Goal: Task Accomplishment & Management: Complete application form

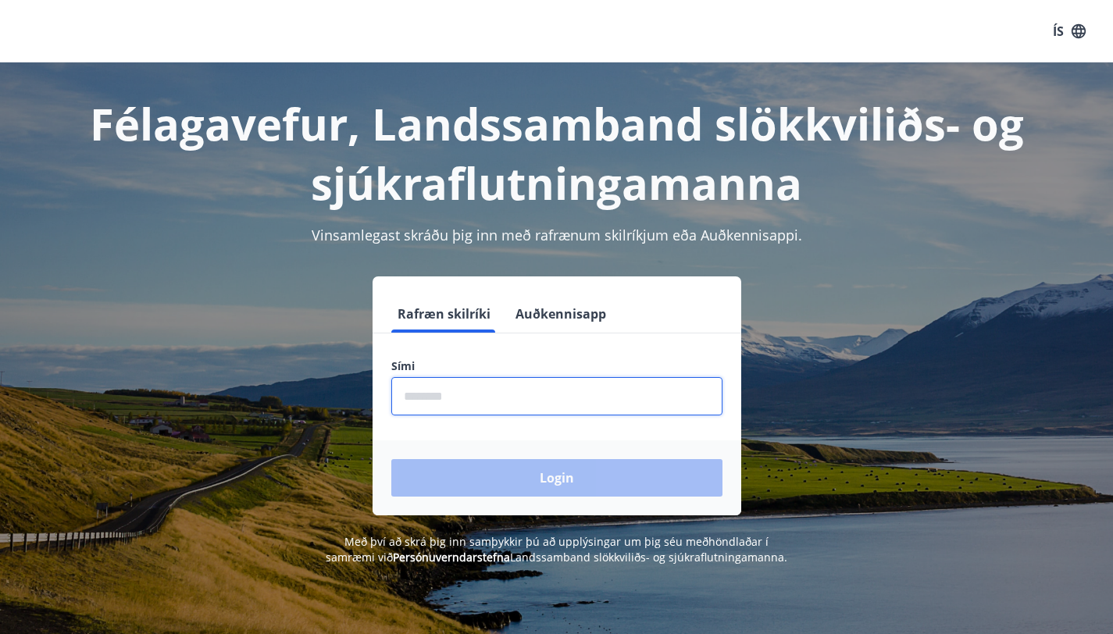
click at [611, 404] on input "phone" at bounding box center [556, 396] width 331 height 38
type input "********"
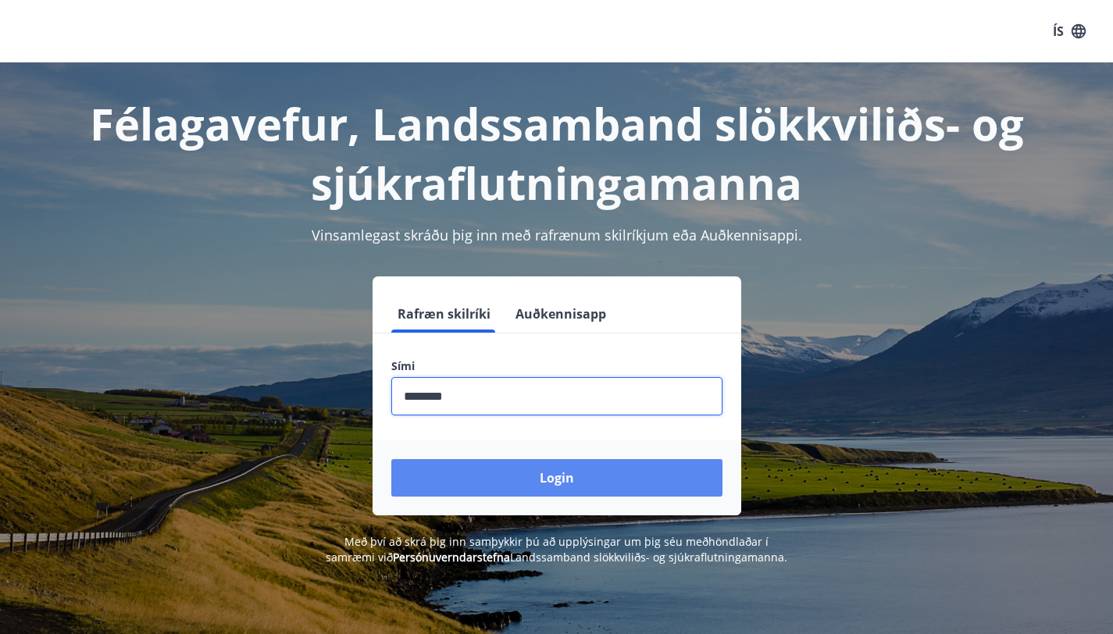
click at [530, 473] on button "Login" at bounding box center [556, 477] width 331 height 37
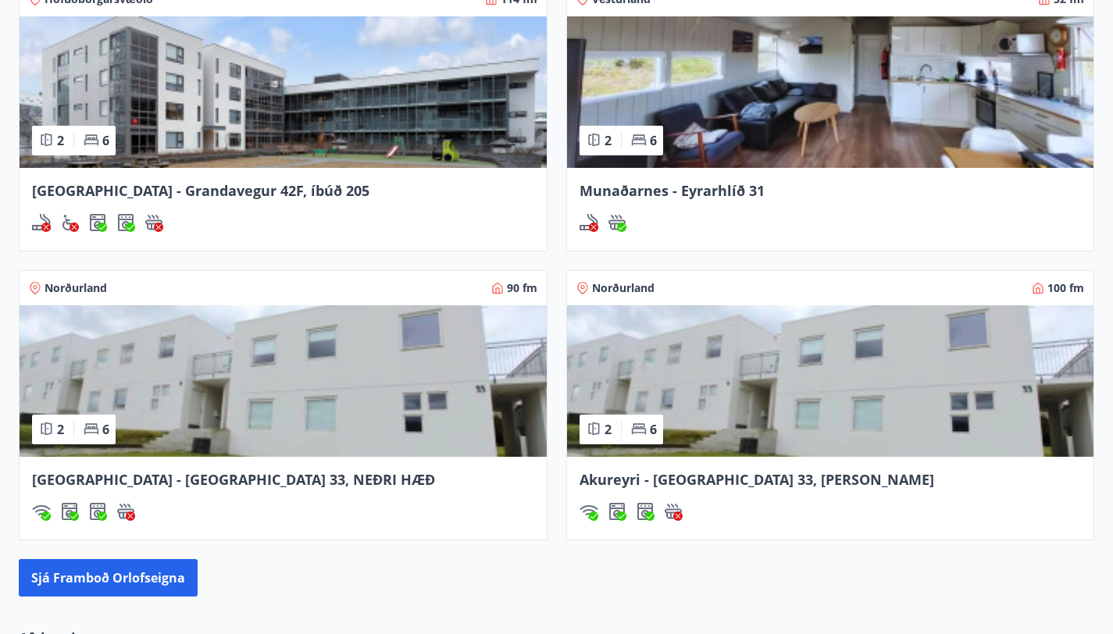
scroll to position [1355, 0]
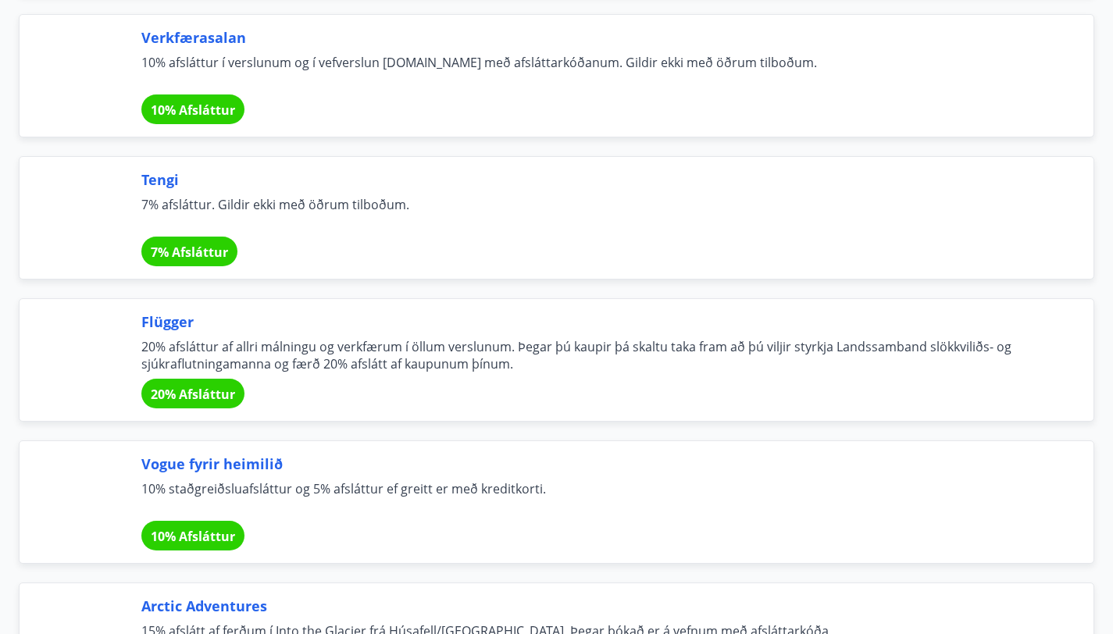
scroll to position [5288, 0]
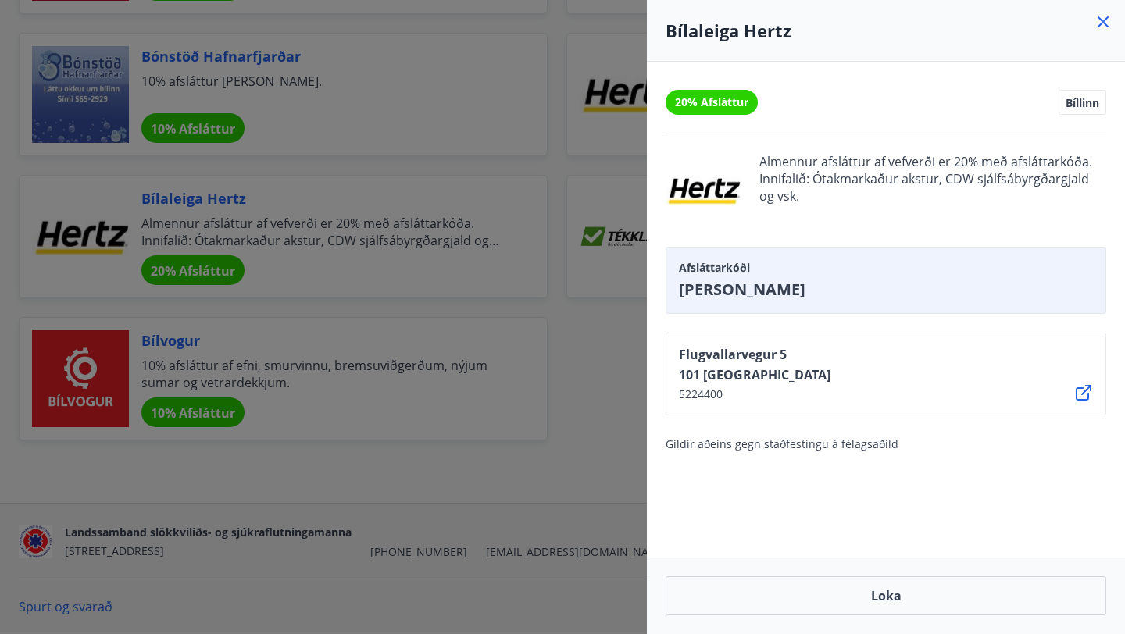
click at [1106, 24] on icon at bounding box center [1103, 21] width 19 height 19
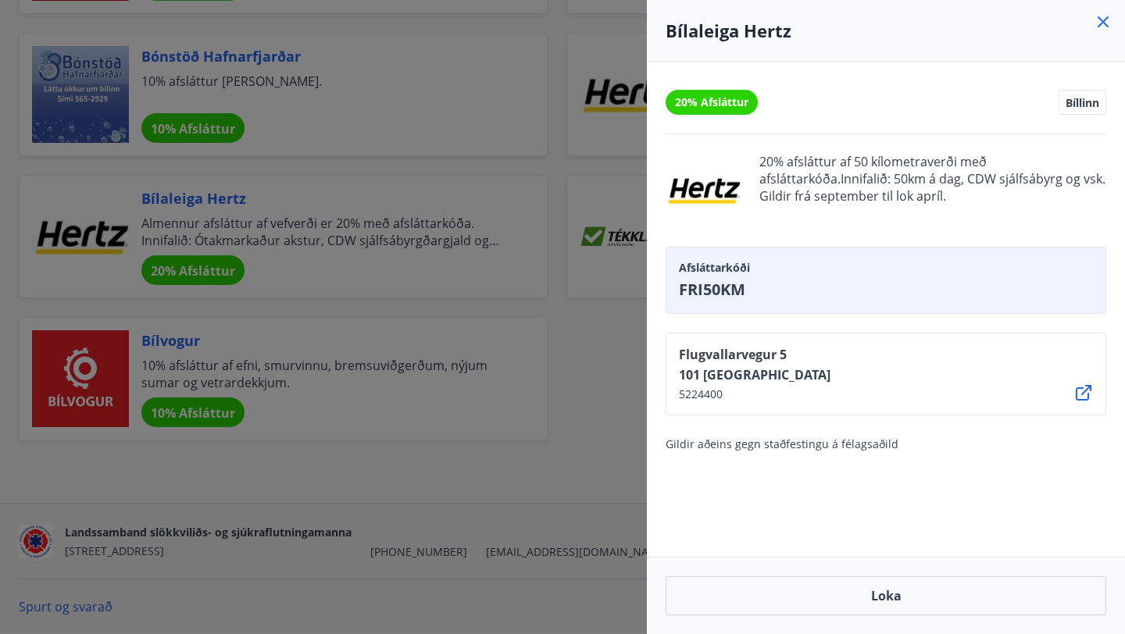
click at [1106, 21] on icon at bounding box center [1103, 21] width 19 height 19
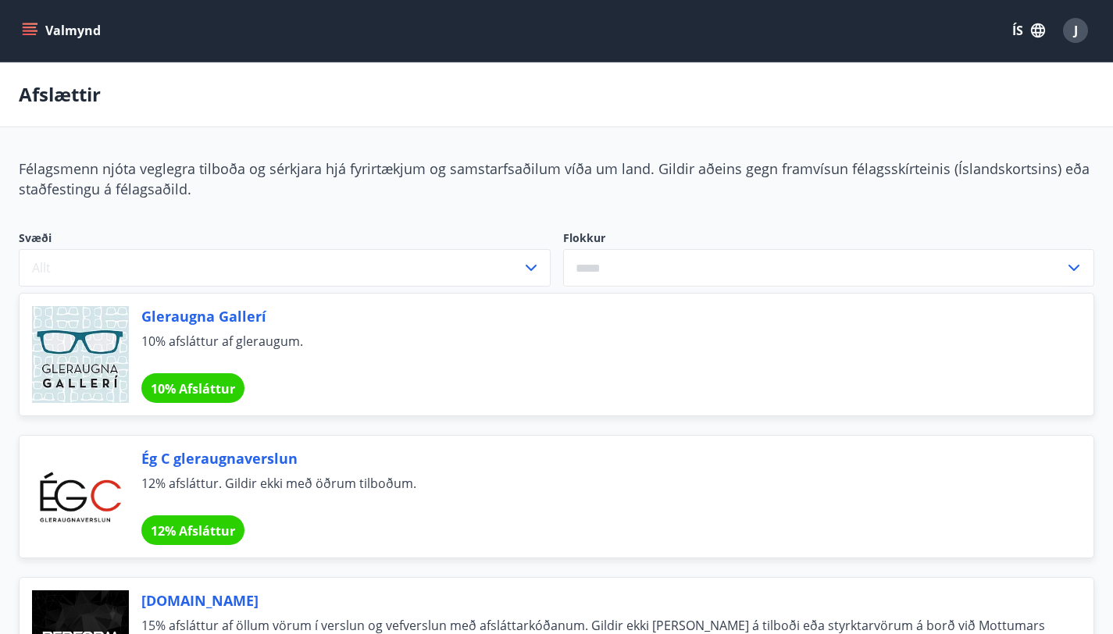
scroll to position [0, 0]
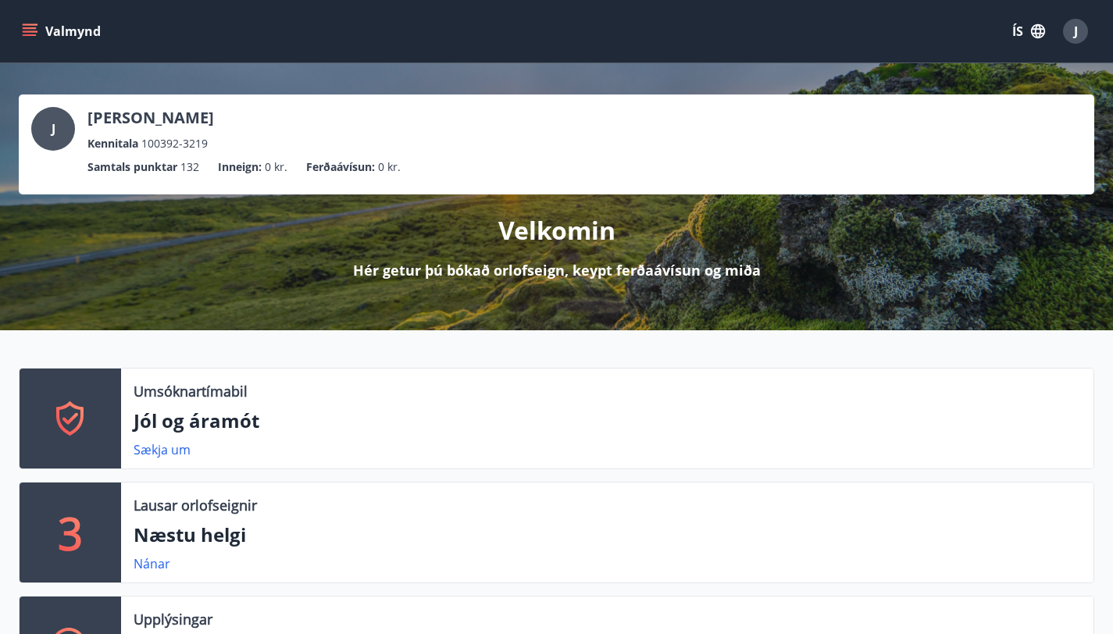
click at [24, 30] on icon "menu" at bounding box center [30, 31] width 16 height 16
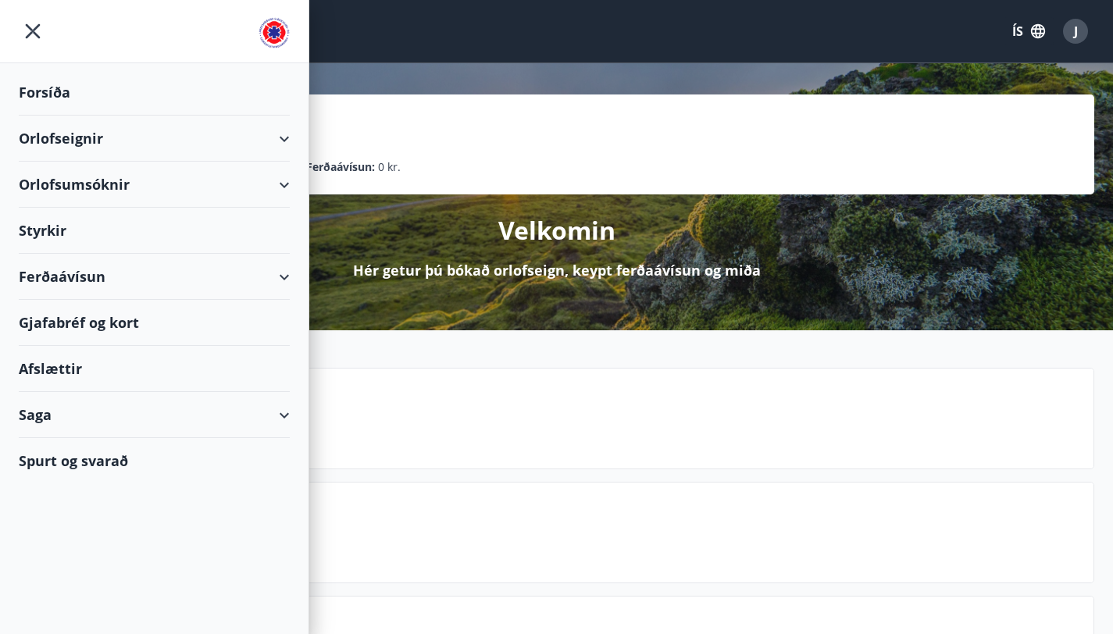
click at [73, 321] on div "Gjafabréf og kort" at bounding box center [154, 323] width 271 height 46
click at [206, 286] on div "Ferðaávísun" at bounding box center [154, 277] width 271 height 46
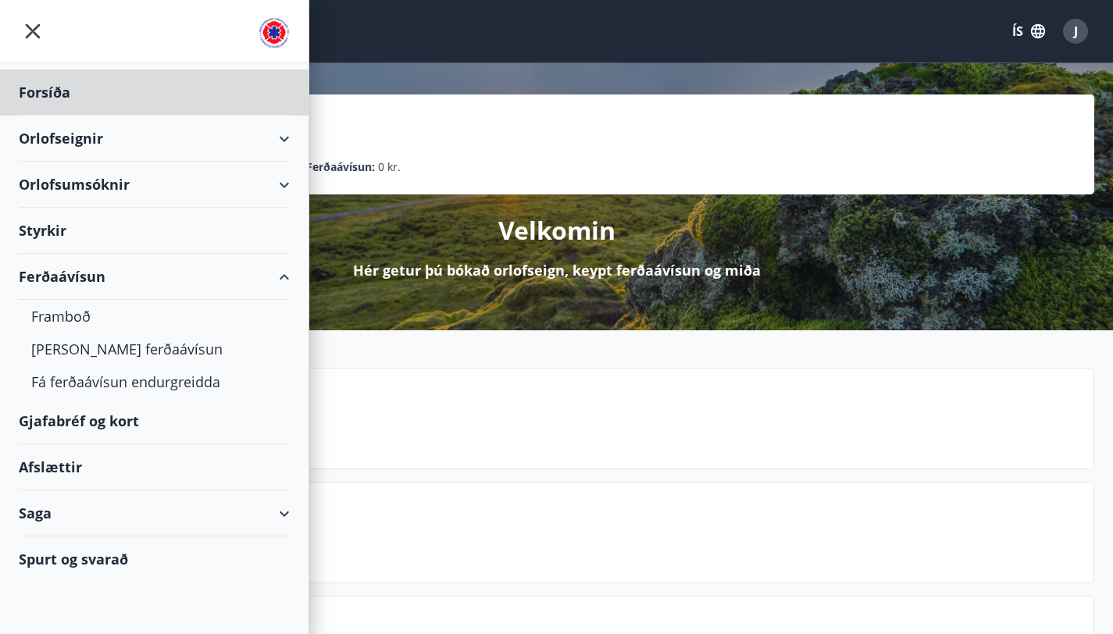
click at [47, 116] on div "Styrkir" at bounding box center [154, 93] width 271 height 46
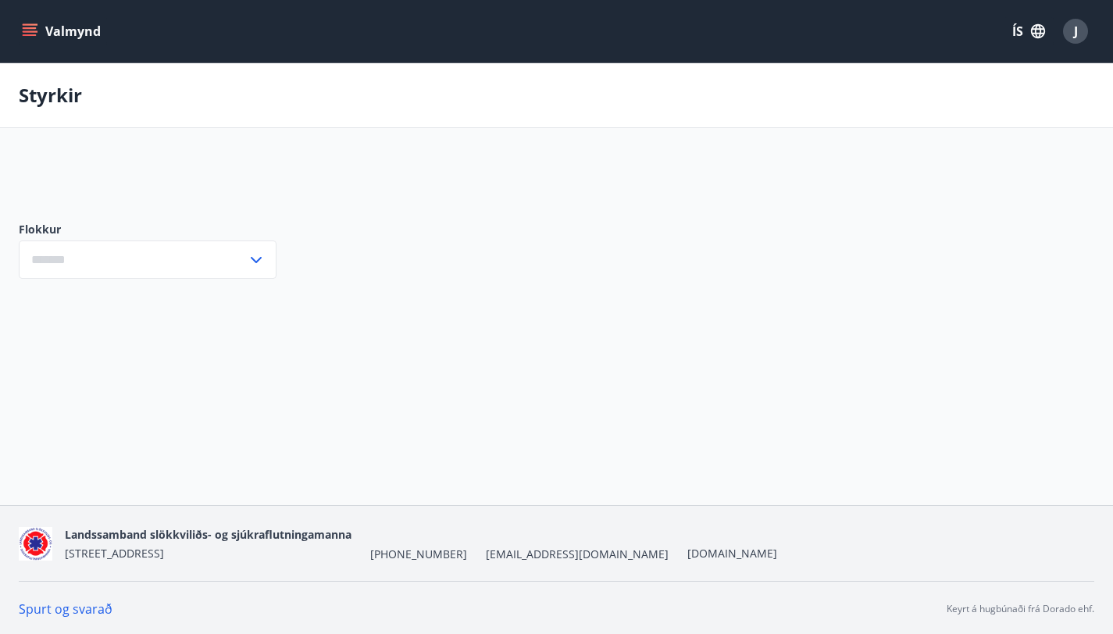
type input "***"
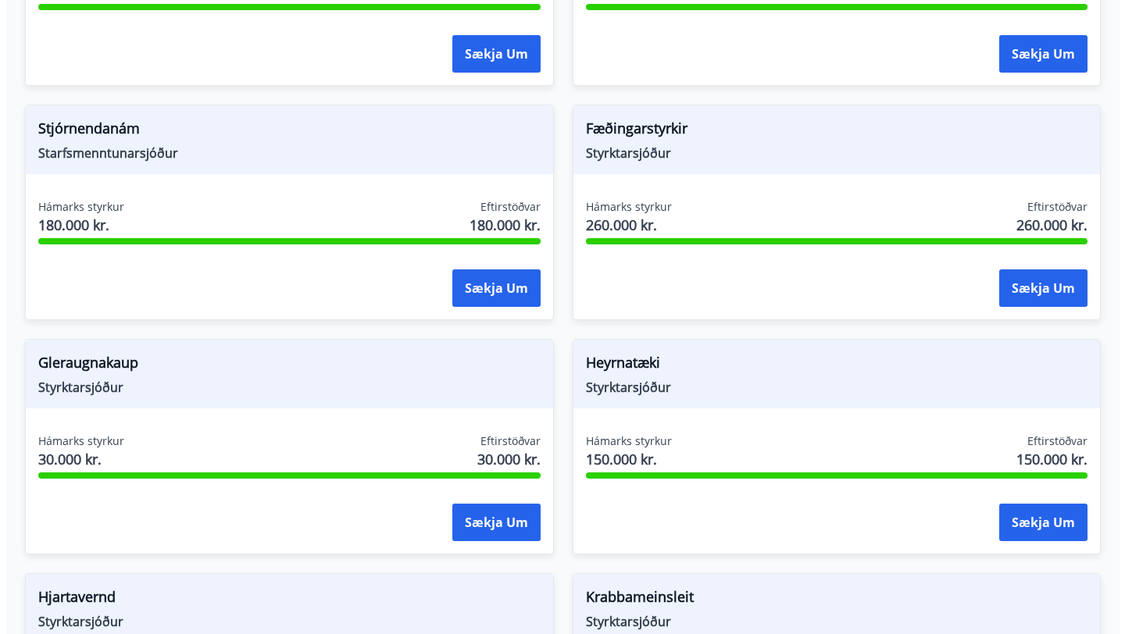
scroll to position [1195, 0]
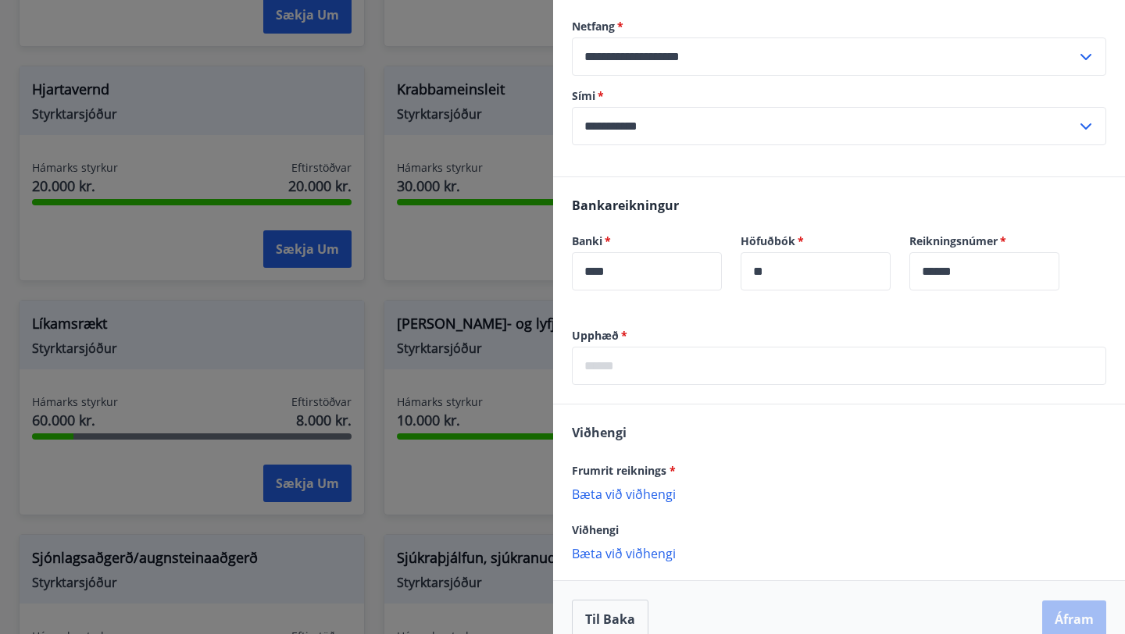
scroll to position [312, 0]
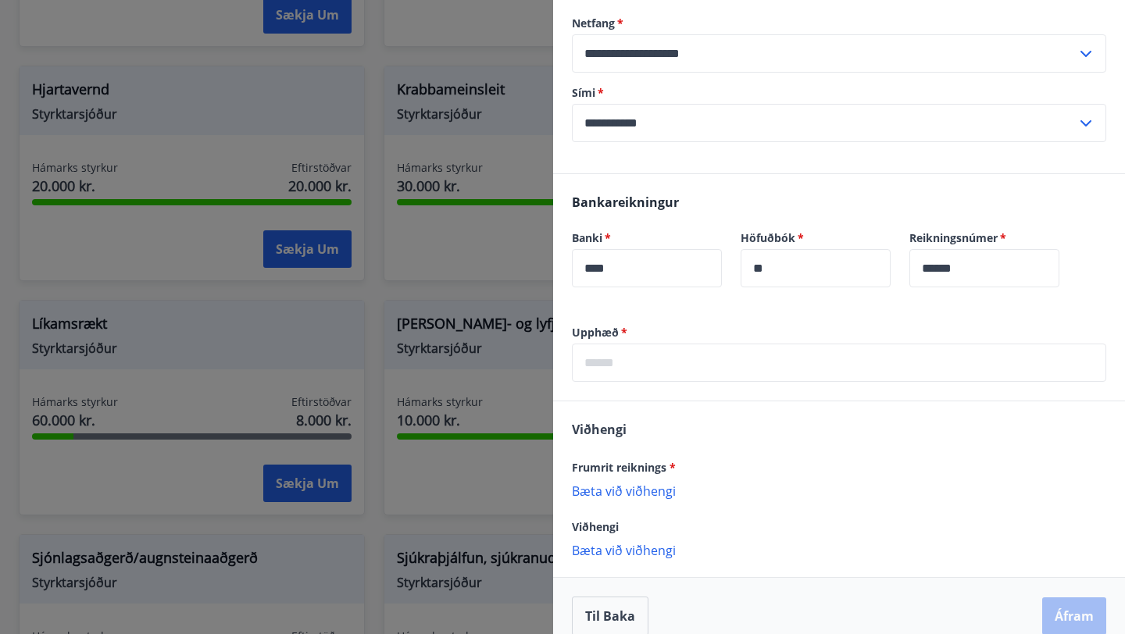
click at [809, 382] on input "text" at bounding box center [839, 363] width 534 height 38
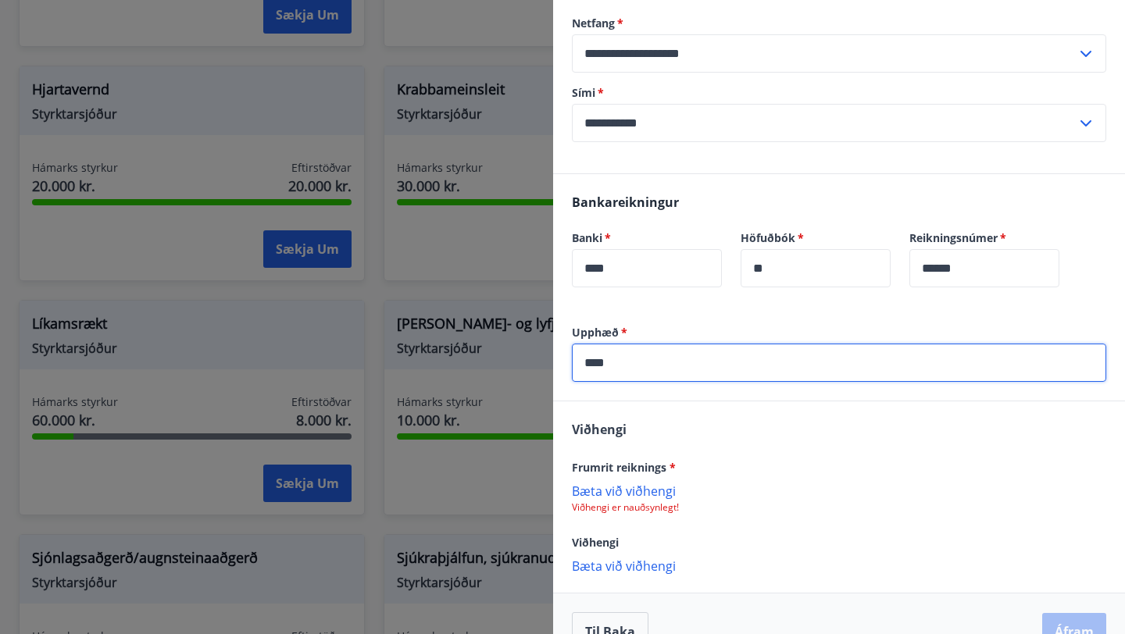
type input "****"
click at [830, 450] on div "Viðhengi Frumrit reiknings * Bæta við viðhengi Viðhengi er nauðsynlegt! Viðheng…" at bounding box center [839, 497] width 572 height 191
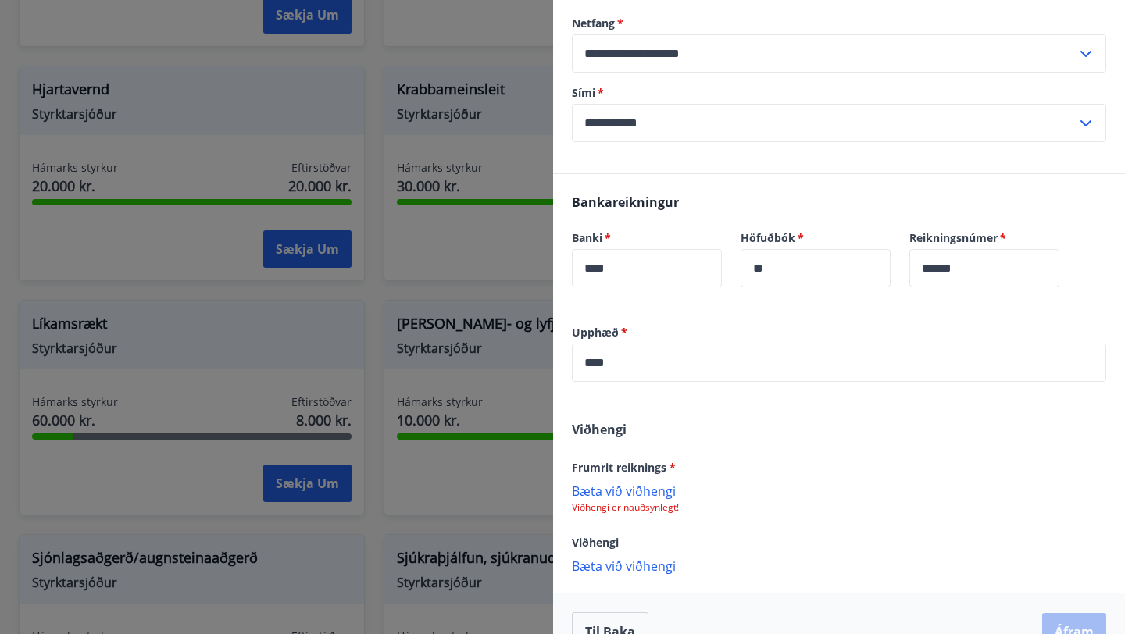
click at [648, 498] on p "Bæta við viðhengi" at bounding box center [839, 491] width 534 height 16
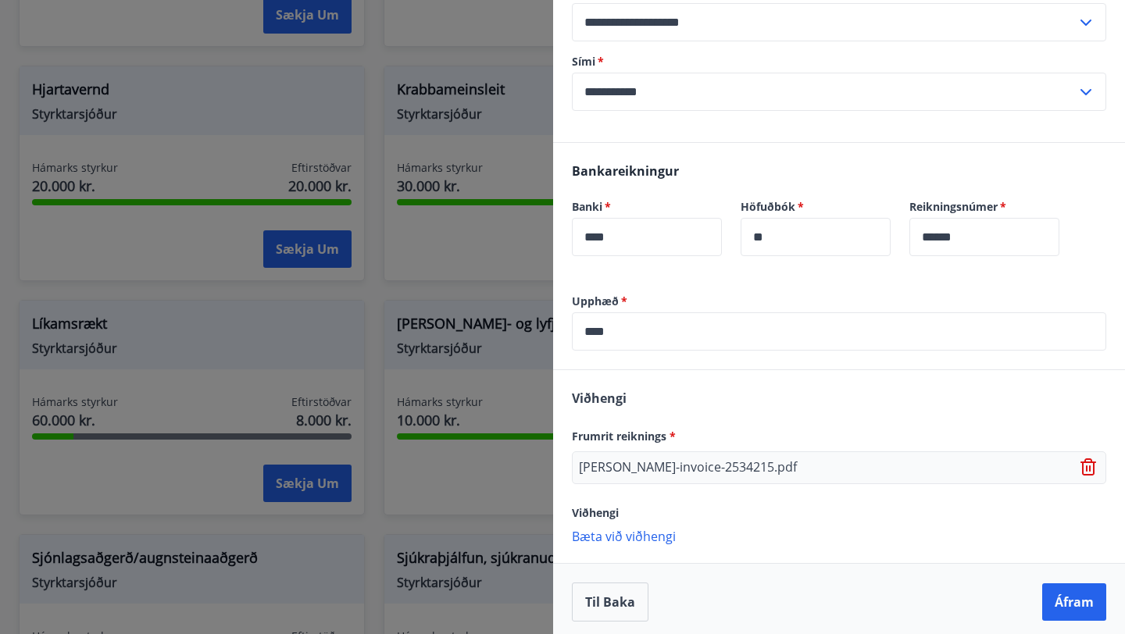
scroll to position [368, 0]
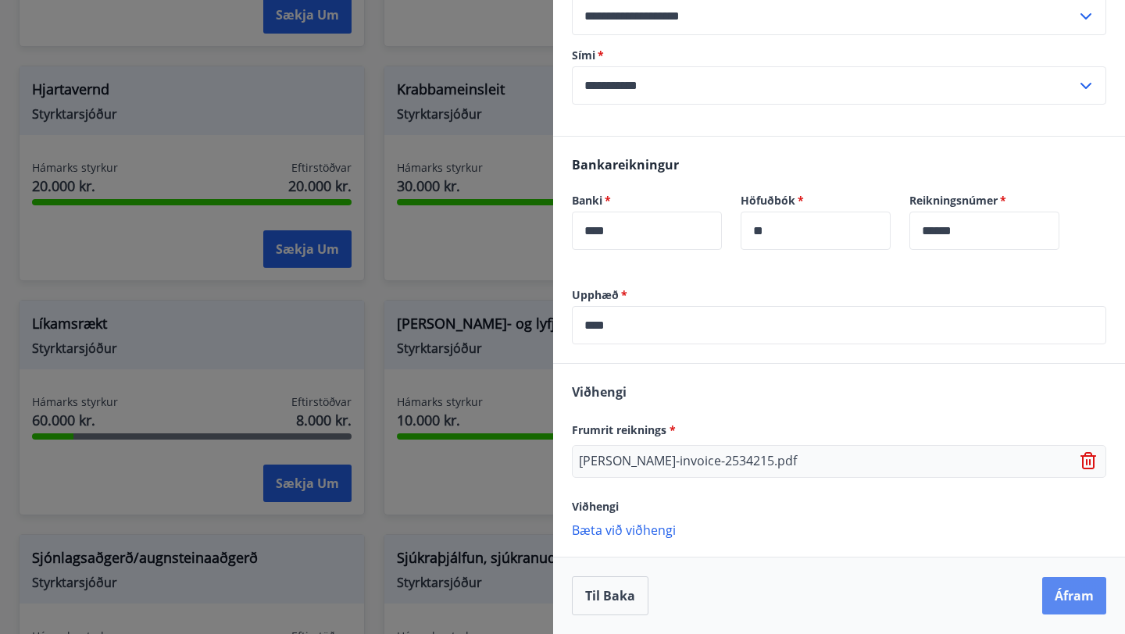
click at [1080, 597] on button "Áfram" at bounding box center [1074, 595] width 64 height 37
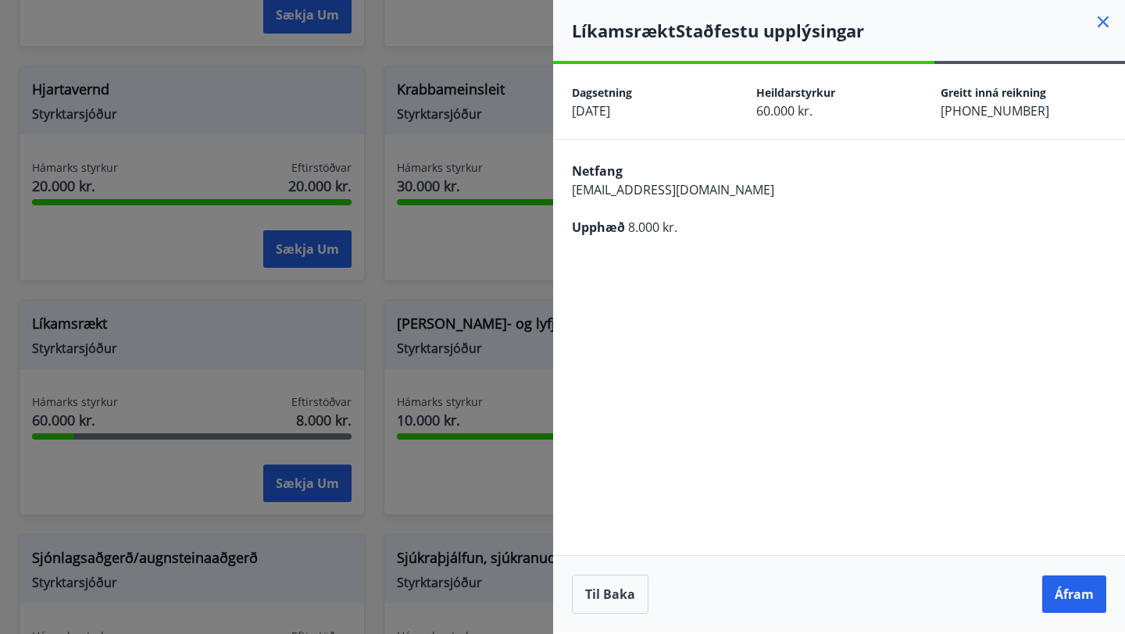
scroll to position [0, 0]
click at [1049, 591] on button "Áfram" at bounding box center [1074, 594] width 64 height 37
click at [1101, 82] on button "Close" at bounding box center [1092, 77] width 27 height 27
click at [600, 605] on button "Til baka" at bounding box center [610, 594] width 77 height 39
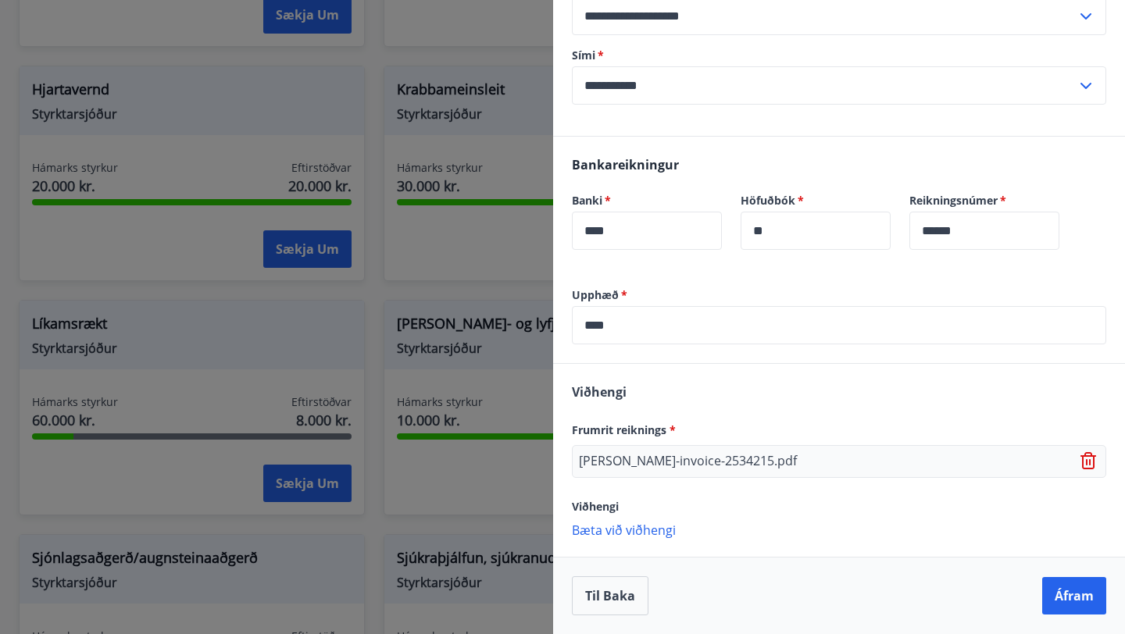
scroll to position [368, 0]
click at [1083, 459] on icon at bounding box center [1089, 461] width 19 height 19
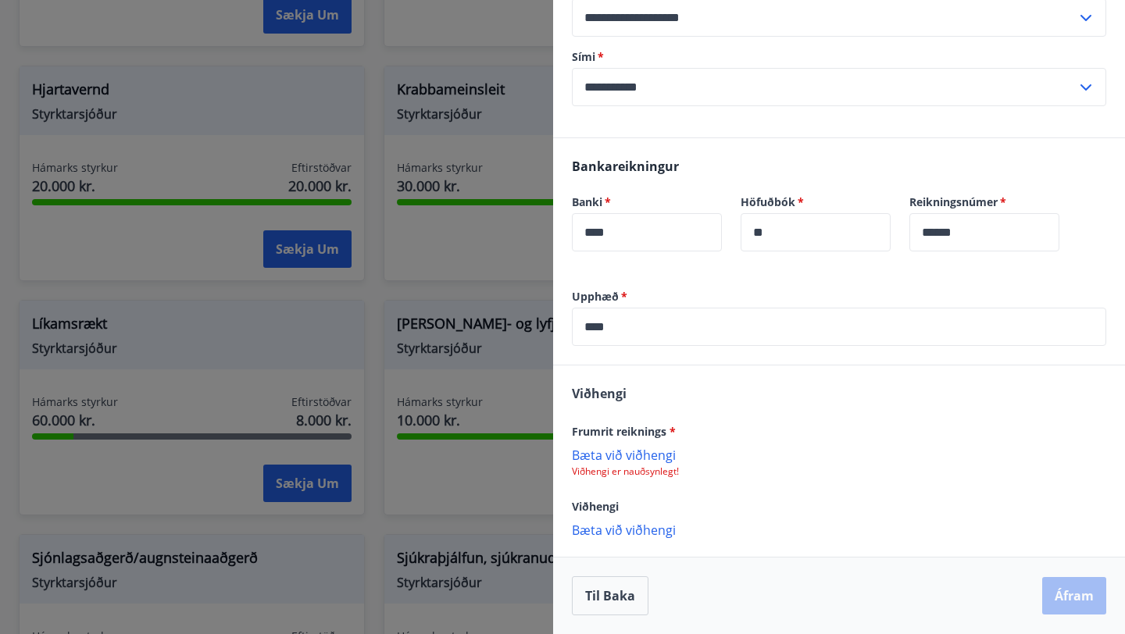
scroll to position [366, 0]
click at [655, 459] on p "Bæta við viðhengi" at bounding box center [839, 455] width 534 height 16
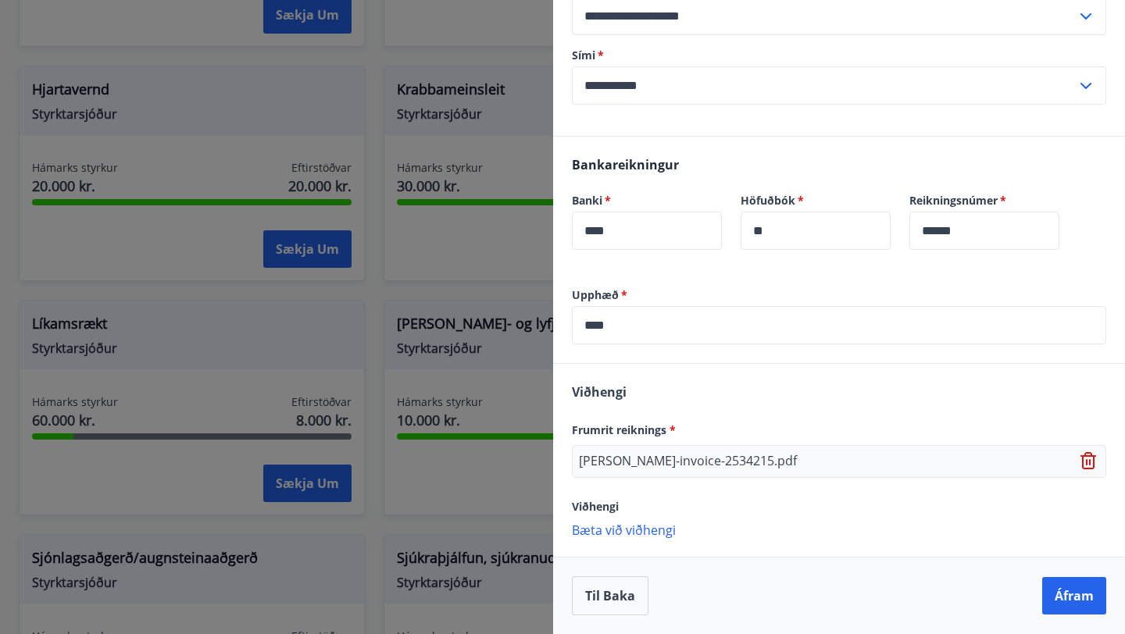
scroll to position [368, 0]
click at [1069, 597] on button "Áfram" at bounding box center [1074, 595] width 64 height 37
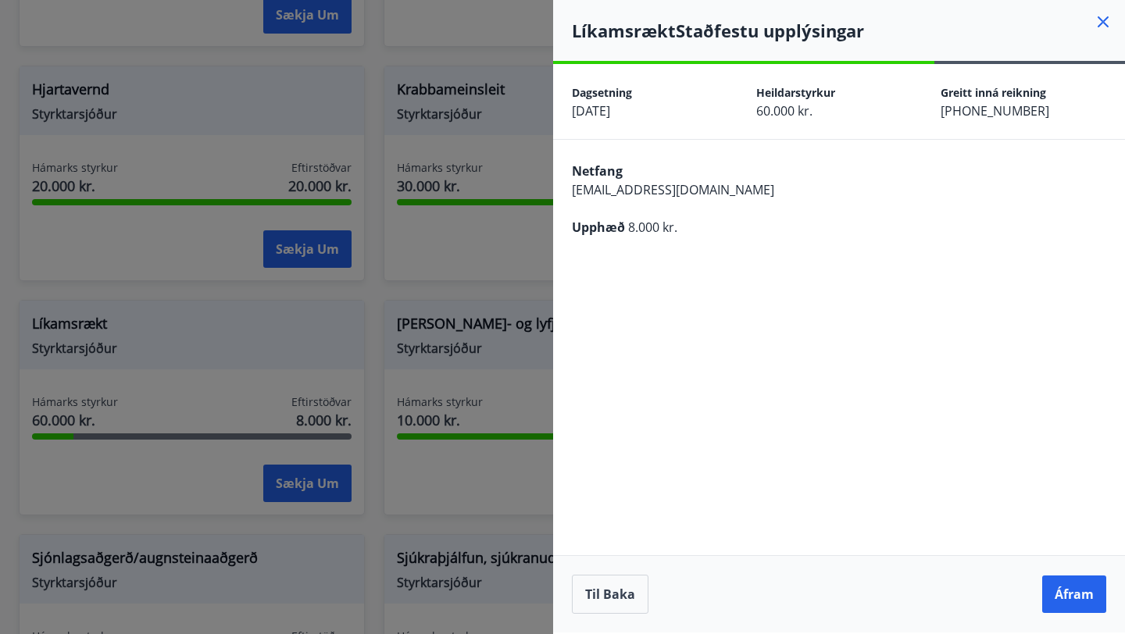
scroll to position [0, 0]
click at [1073, 592] on button "Áfram" at bounding box center [1074, 594] width 64 height 37
click at [1088, 77] on icon "Close" at bounding box center [1092, 77] width 19 height 19
click at [1082, 598] on button "Áfram" at bounding box center [1074, 594] width 64 height 37
click at [1101, 14] on icon at bounding box center [1103, 21] width 19 height 19
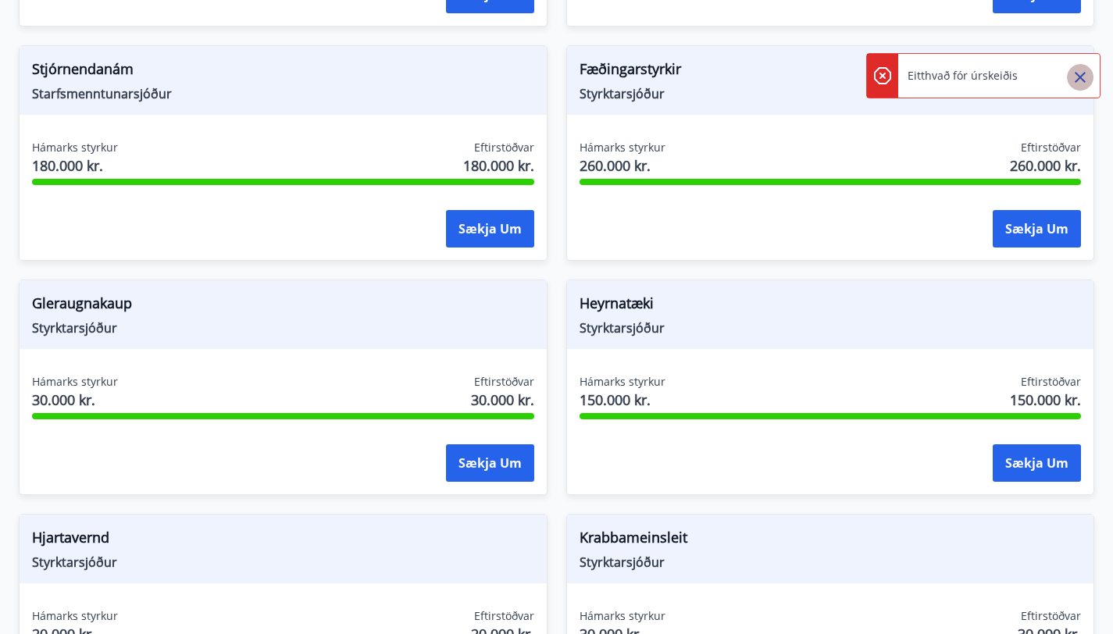
click at [1083, 73] on icon "Close" at bounding box center [1080, 77] width 11 height 11
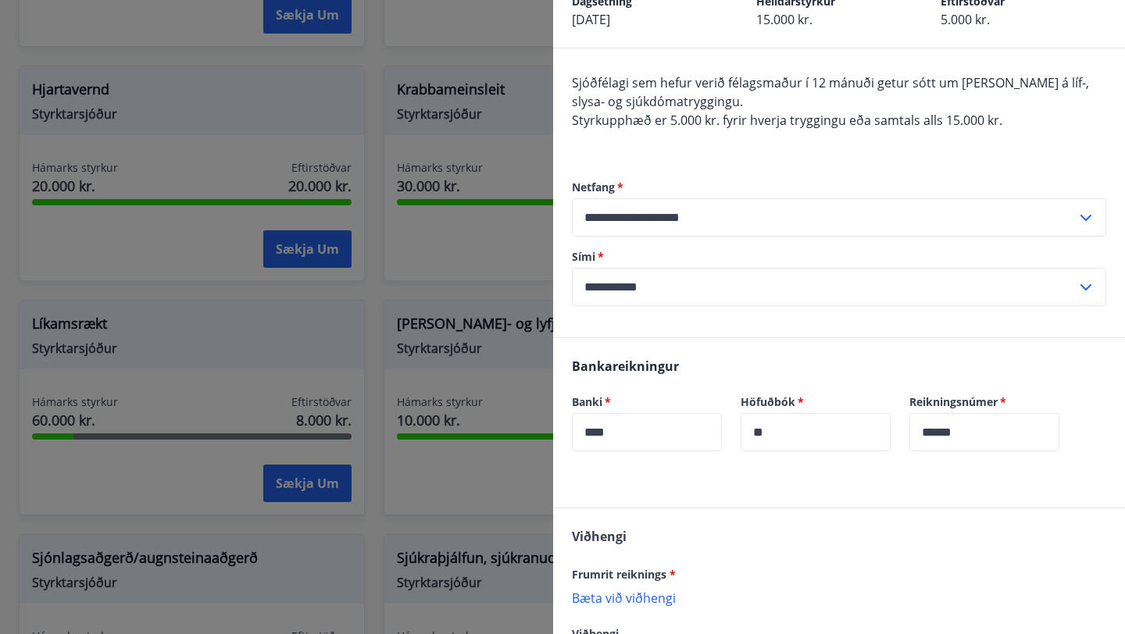
scroll to position [219, 0]
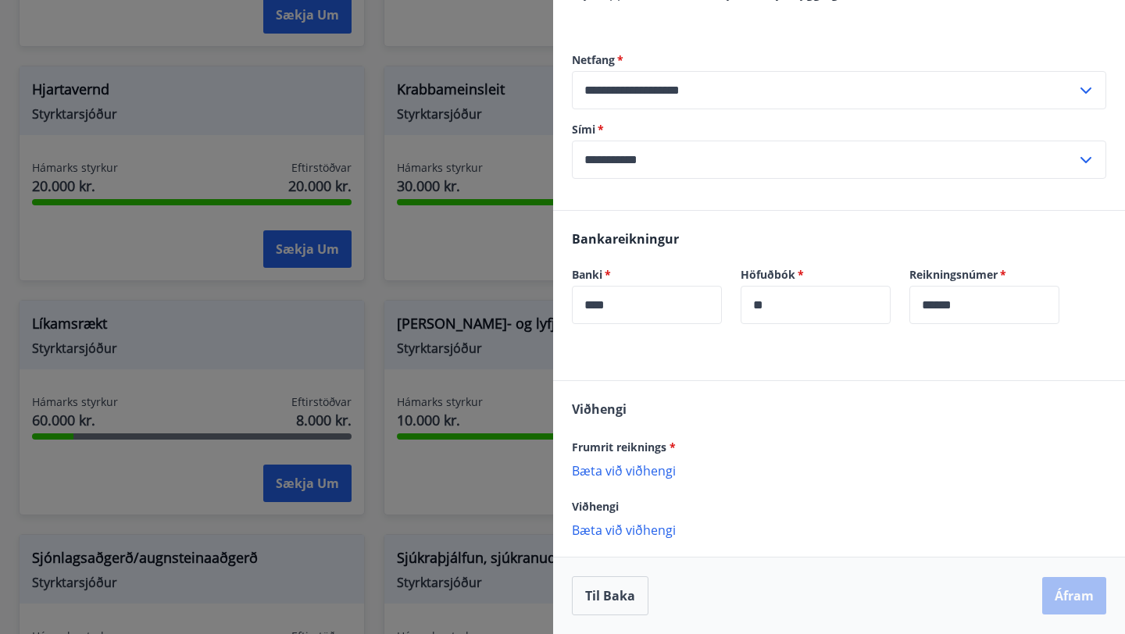
click at [646, 461] on div "Frumrit reiknings * Bæta við viðhengi {error_attachment_undefined}" at bounding box center [839, 457] width 534 height 41
click at [650, 468] on p "Bæta við viðhengi" at bounding box center [839, 470] width 534 height 16
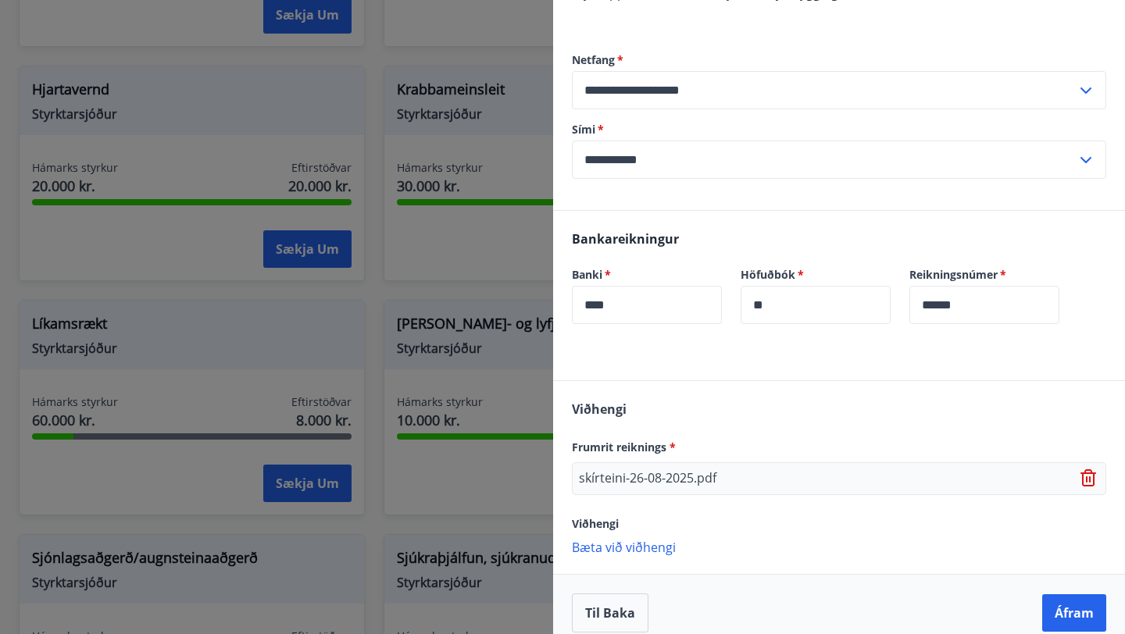
click at [637, 545] on p "Bæta við viðhengi" at bounding box center [839, 547] width 534 height 16
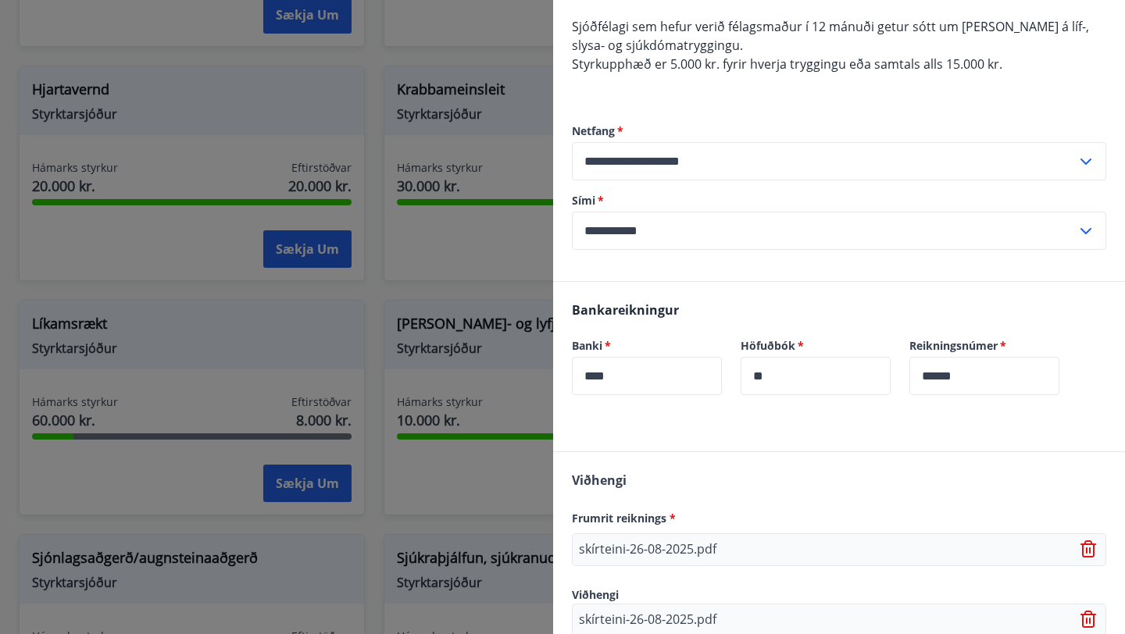
scroll to position [269, 0]
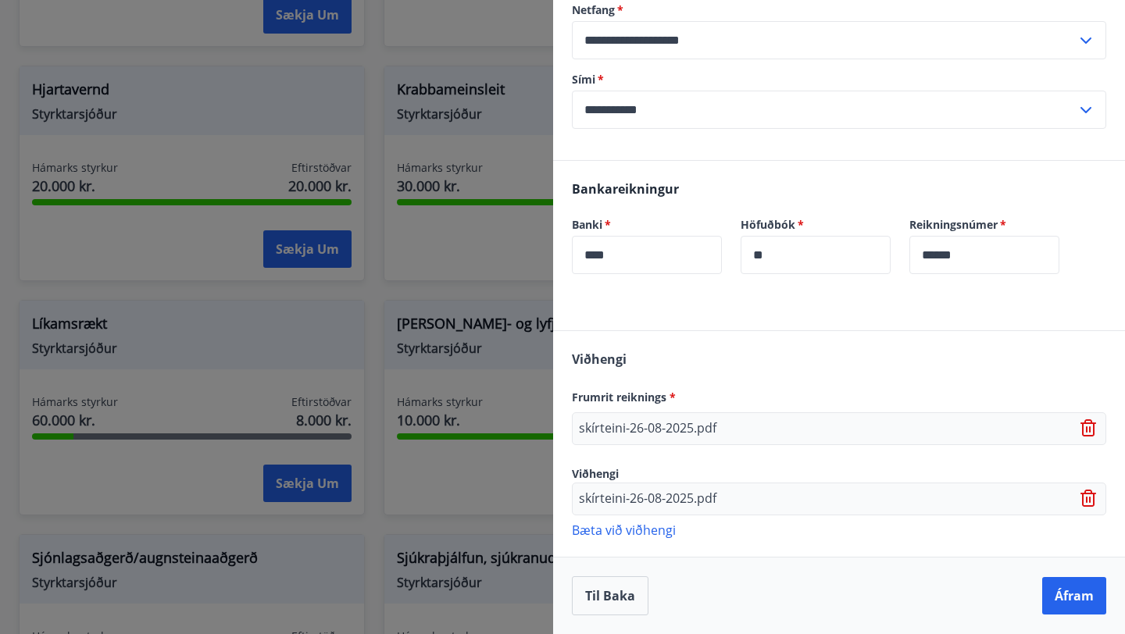
click at [1082, 495] on icon at bounding box center [1088, 498] width 16 height 17
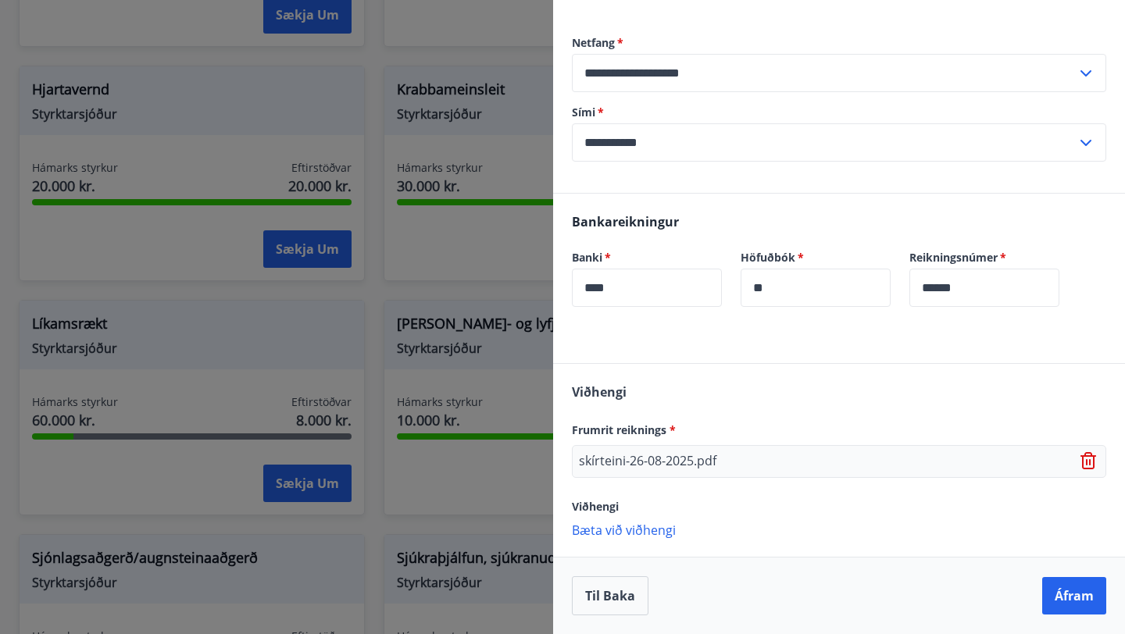
click at [1084, 468] on icon at bounding box center [1089, 461] width 19 height 19
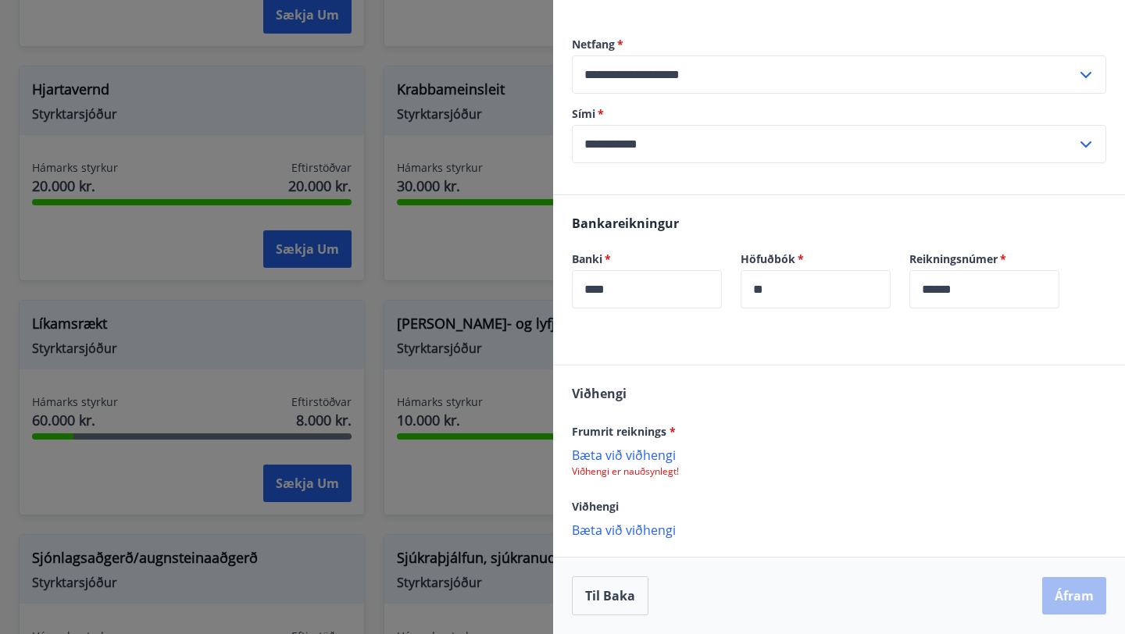
click at [649, 452] on p "Bæta við viðhengi" at bounding box center [839, 455] width 534 height 16
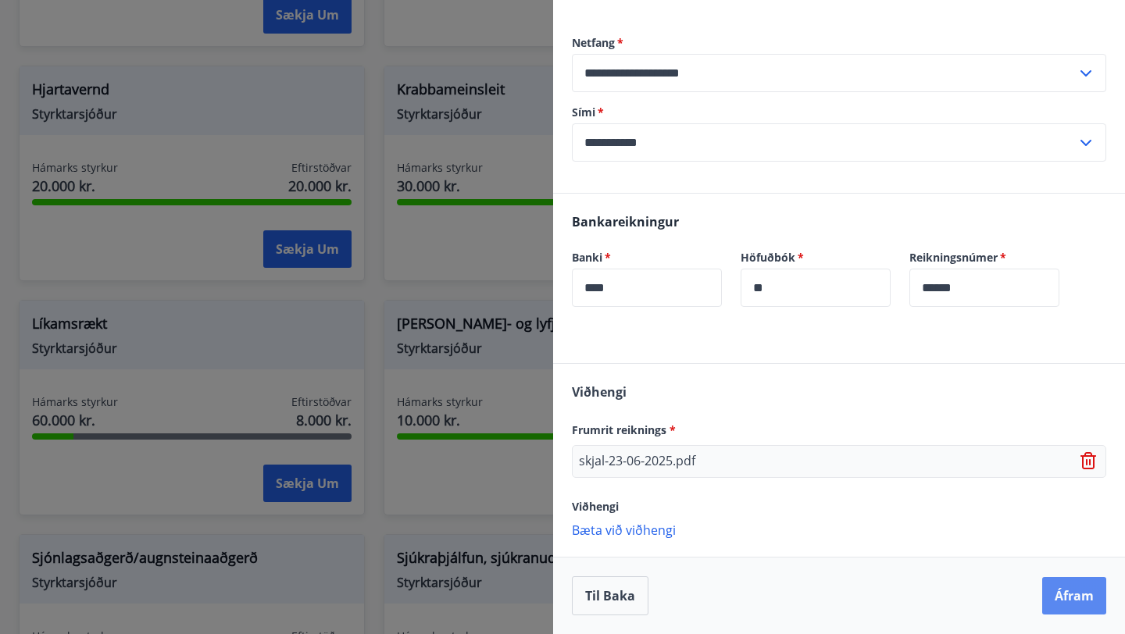
click at [1087, 608] on button "Áfram" at bounding box center [1074, 595] width 64 height 37
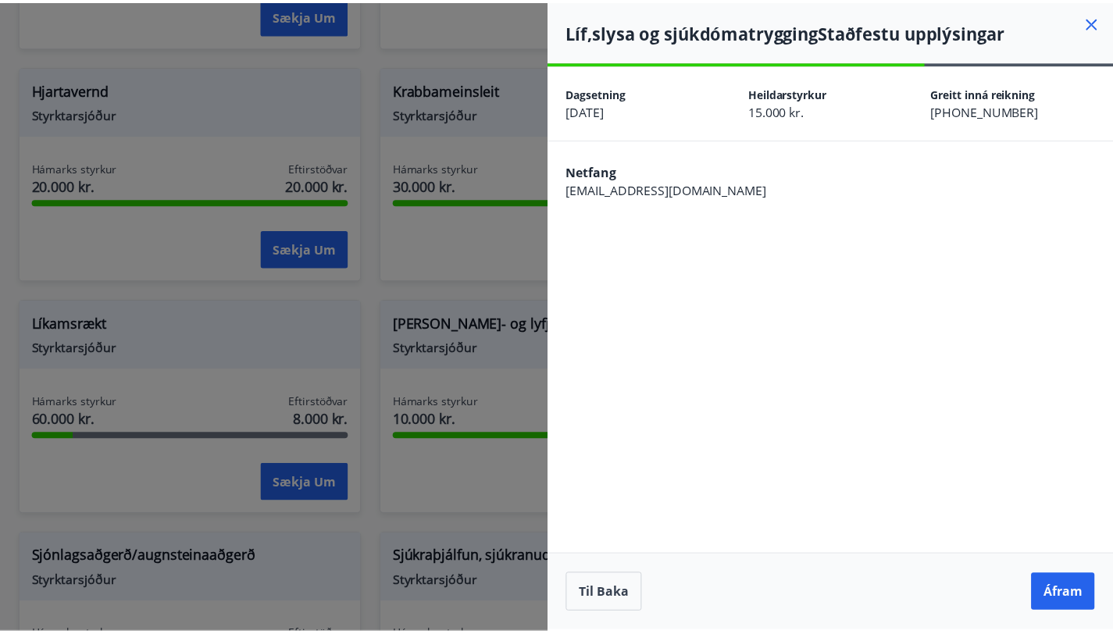
scroll to position [0, 0]
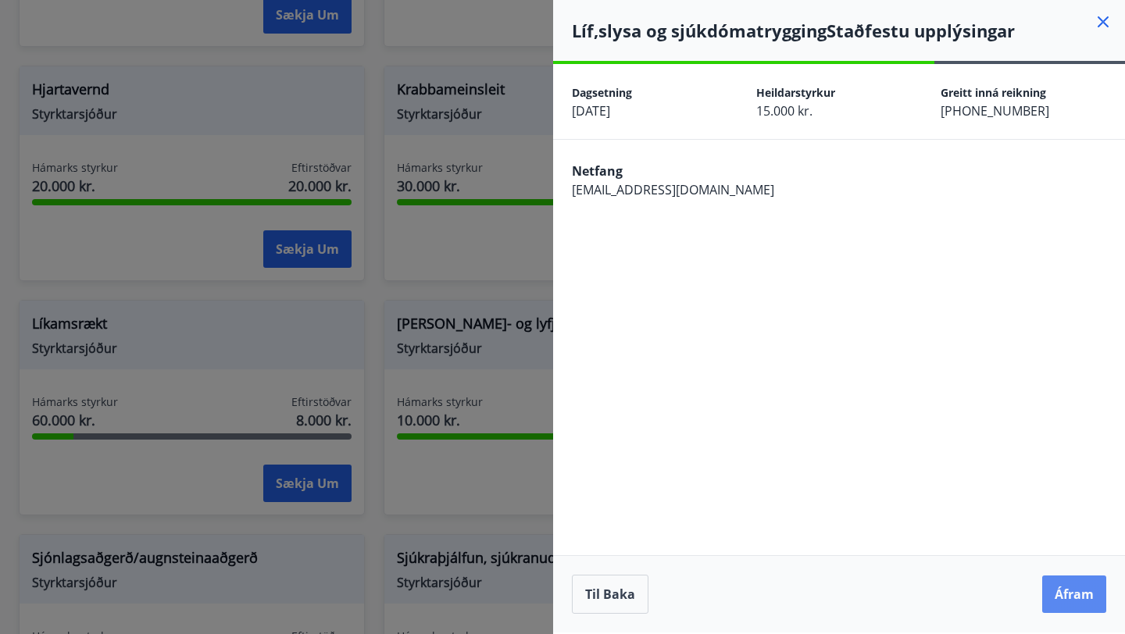
click at [1080, 592] on button "Áfram" at bounding box center [1074, 594] width 64 height 37
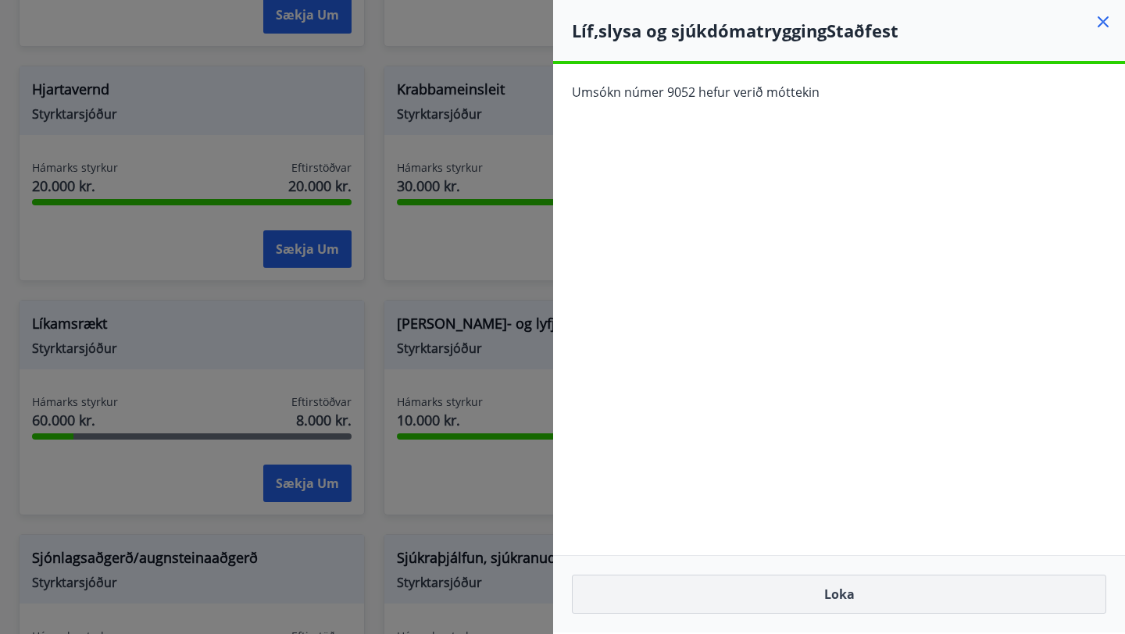
click at [892, 598] on button "Loka" at bounding box center [839, 594] width 534 height 39
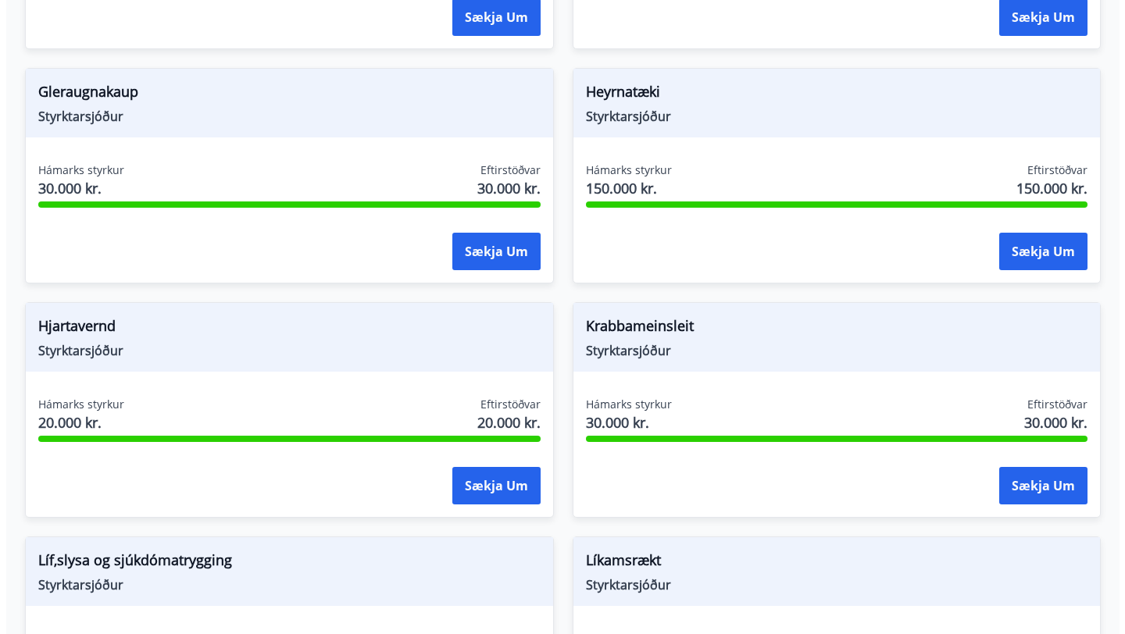
scroll to position [1408, 0]
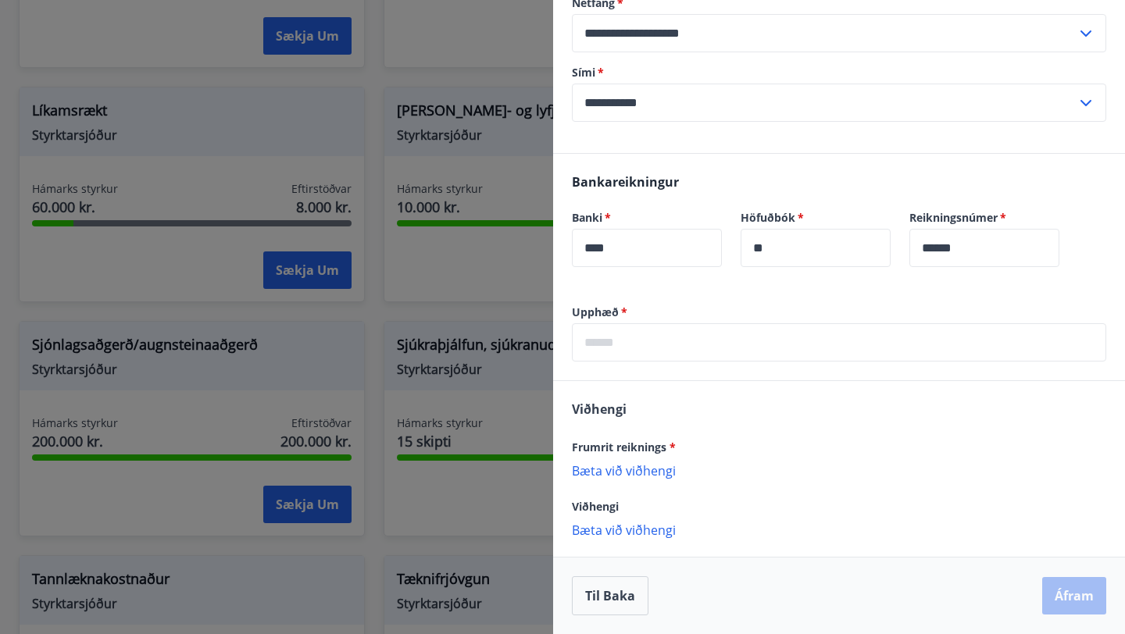
scroll to position [351, 0]
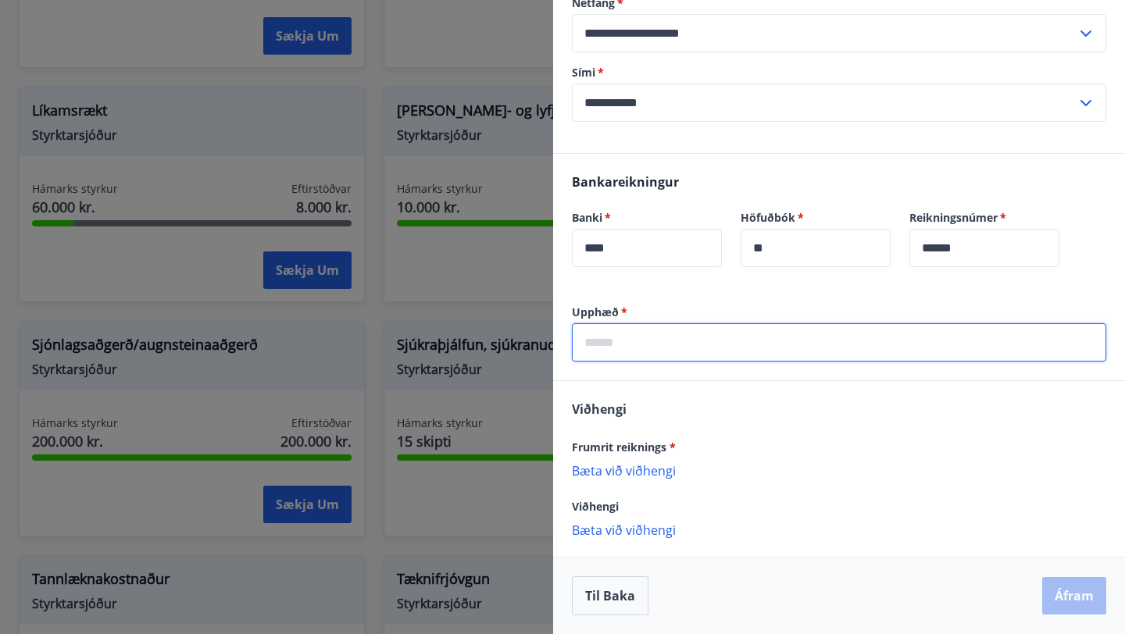
click at [739, 346] on input "text" at bounding box center [839, 342] width 534 height 38
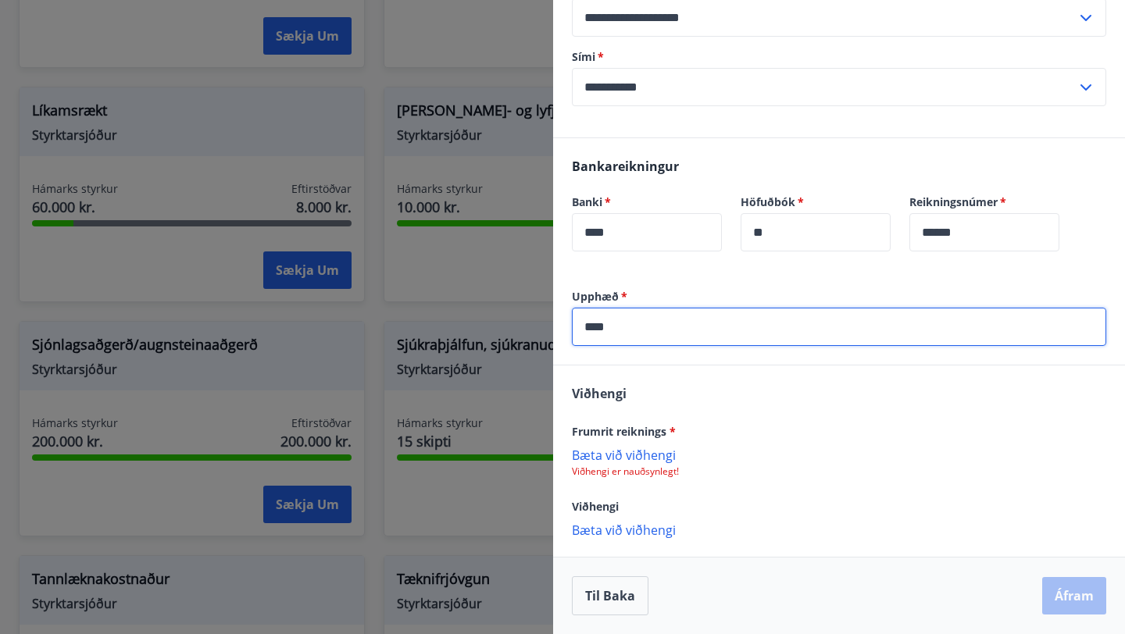
click at [830, 441] on div "Frumrit reiknings *" at bounding box center [839, 431] width 534 height 19
click at [647, 344] on input "****" at bounding box center [839, 327] width 534 height 38
type input "****"
click at [759, 462] on p "Bæta við viðhengi" at bounding box center [839, 455] width 534 height 16
drag, startPoint x: 625, startPoint y: 350, endPoint x: 677, endPoint y: 343, distance: 52.8
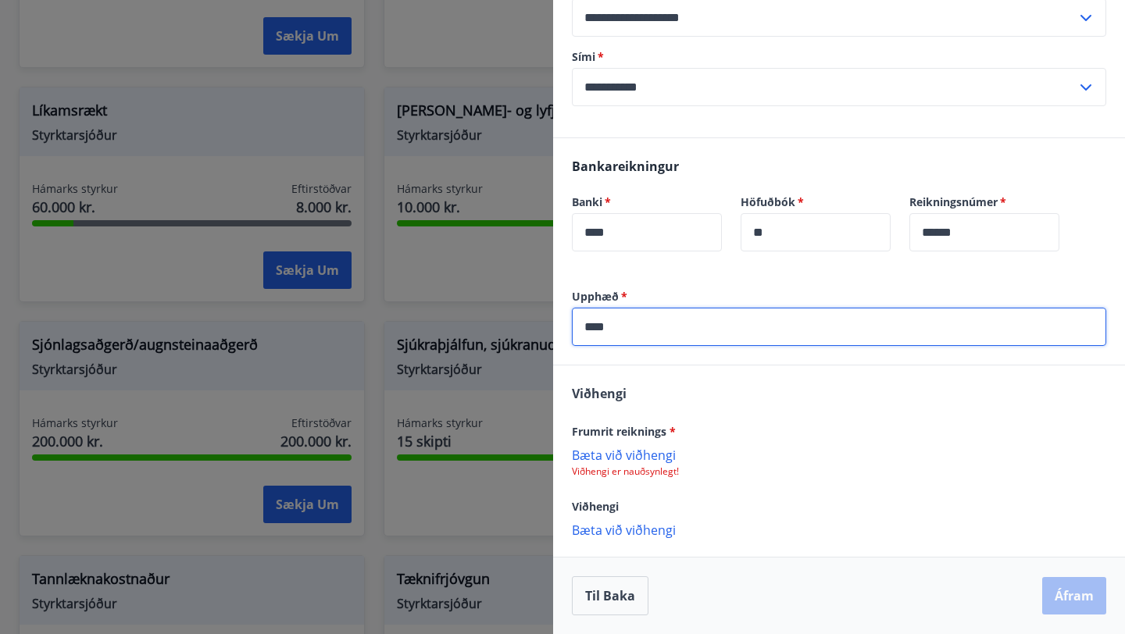
click at [585, 342] on input "****" at bounding box center [839, 327] width 534 height 38
click at [739, 346] on input "****" at bounding box center [839, 327] width 534 height 38
click at [655, 462] on p "Bæta við viðhengi" at bounding box center [839, 455] width 534 height 16
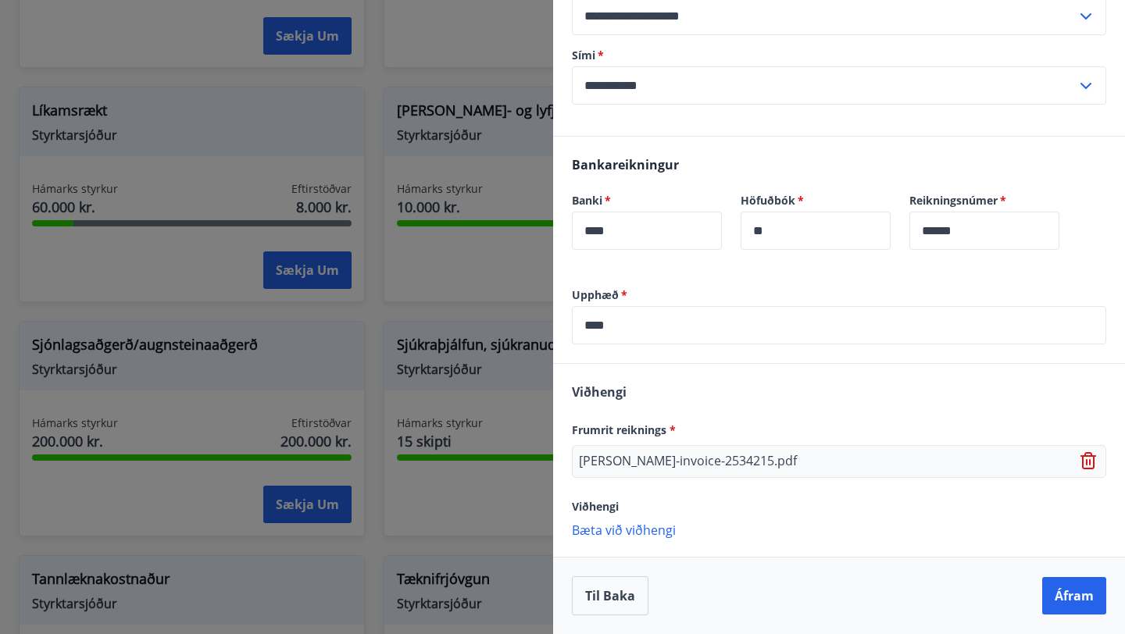
scroll to position [368, 0]
click at [1042, 595] on button "Áfram" at bounding box center [1074, 595] width 64 height 37
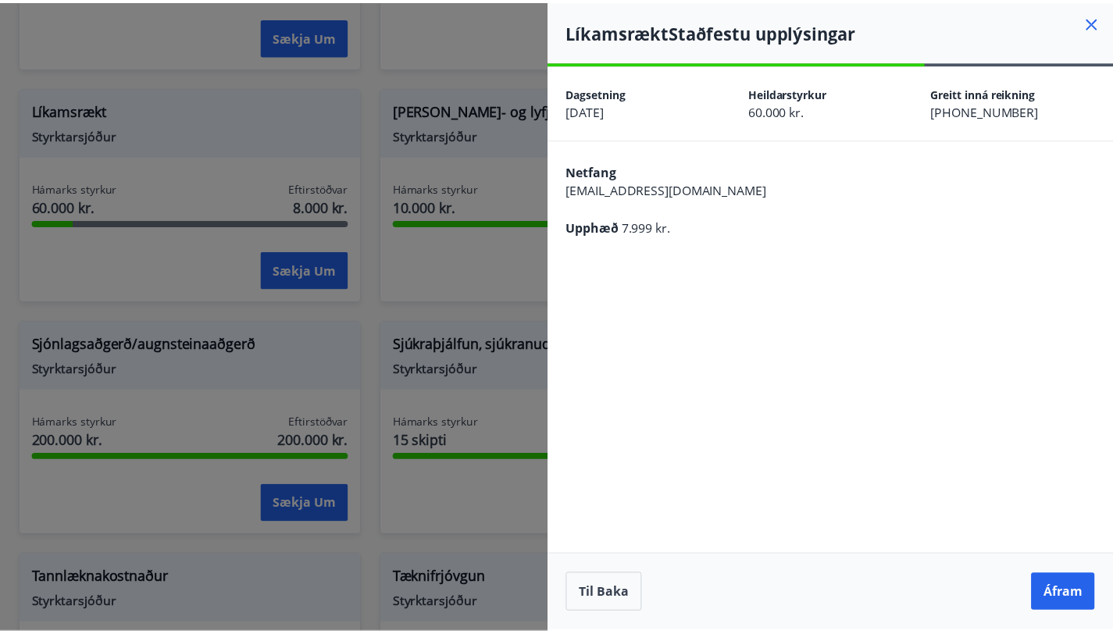
scroll to position [0, 0]
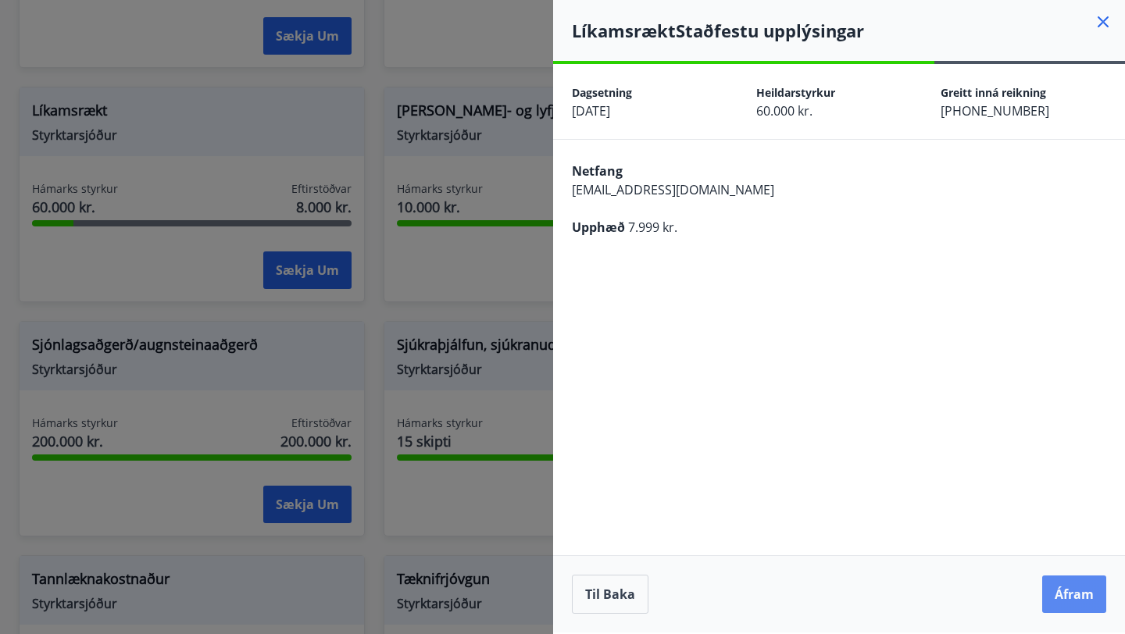
click at [1073, 586] on button "Áfram" at bounding box center [1074, 594] width 64 height 37
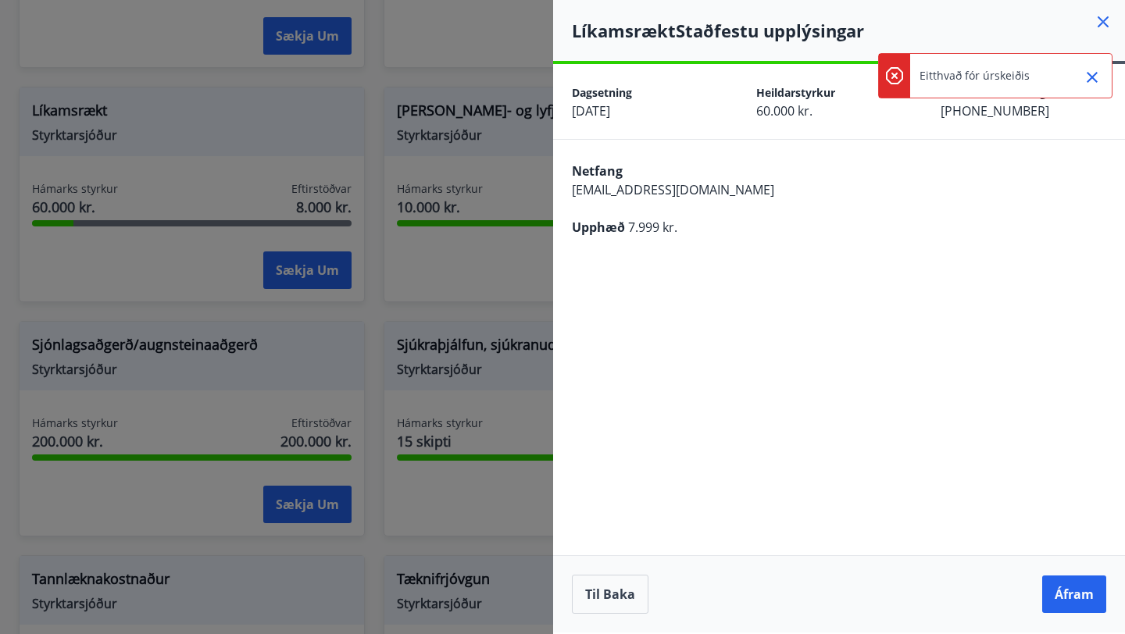
click at [1091, 84] on icon "Close" at bounding box center [1092, 77] width 19 height 19
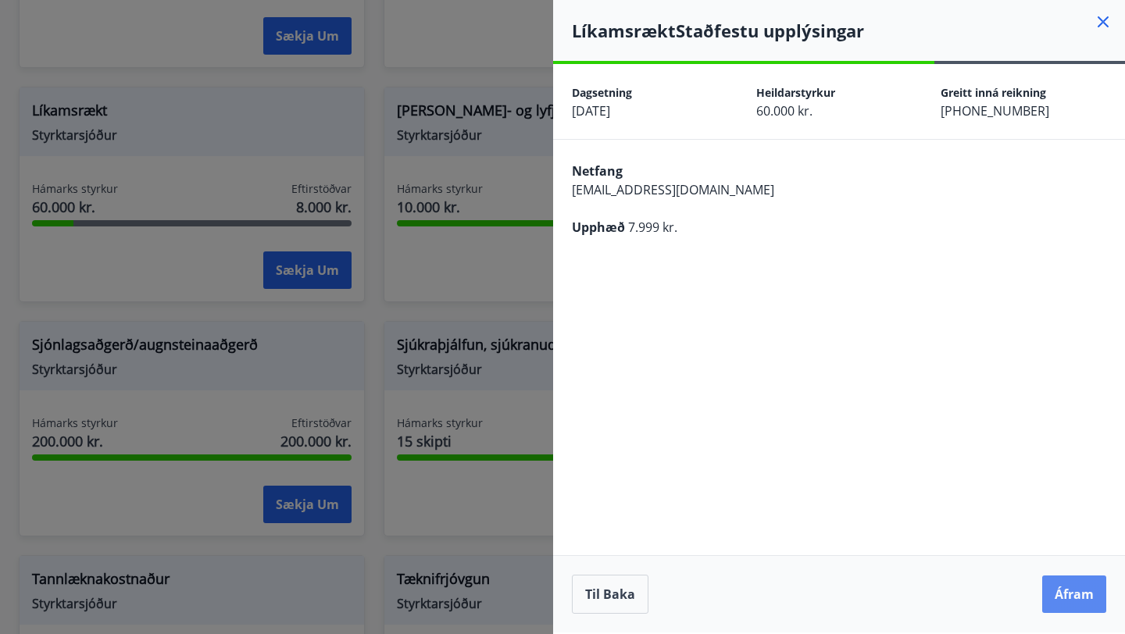
click at [1068, 593] on button "Áfram" at bounding box center [1074, 594] width 64 height 37
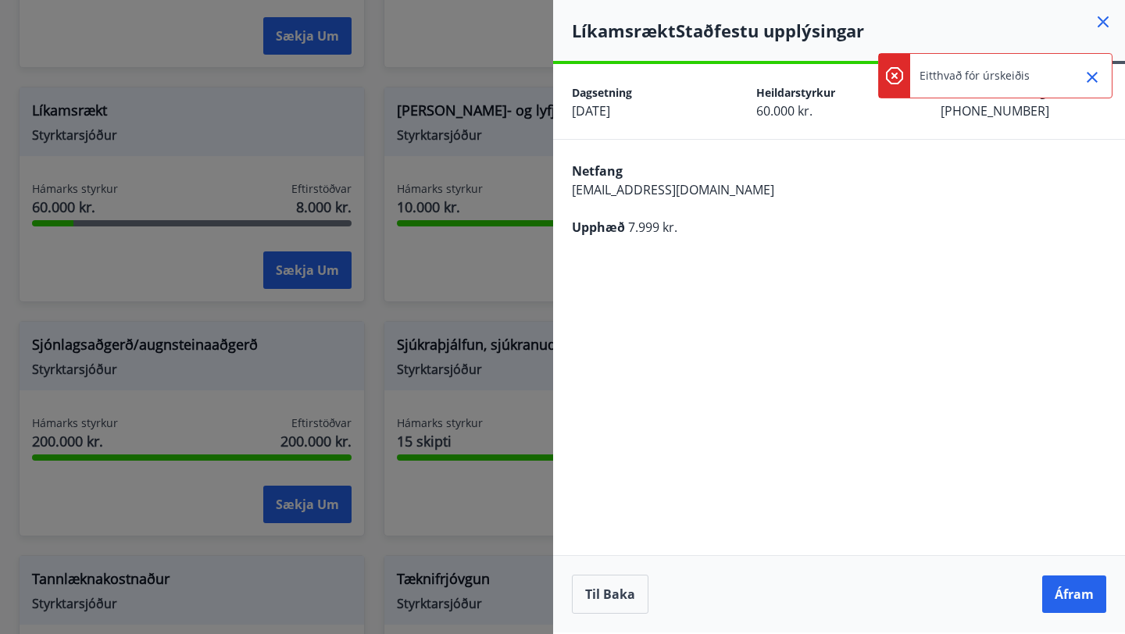
click at [1108, 26] on icon at bounding box center [1103, 21] width 11 height 11
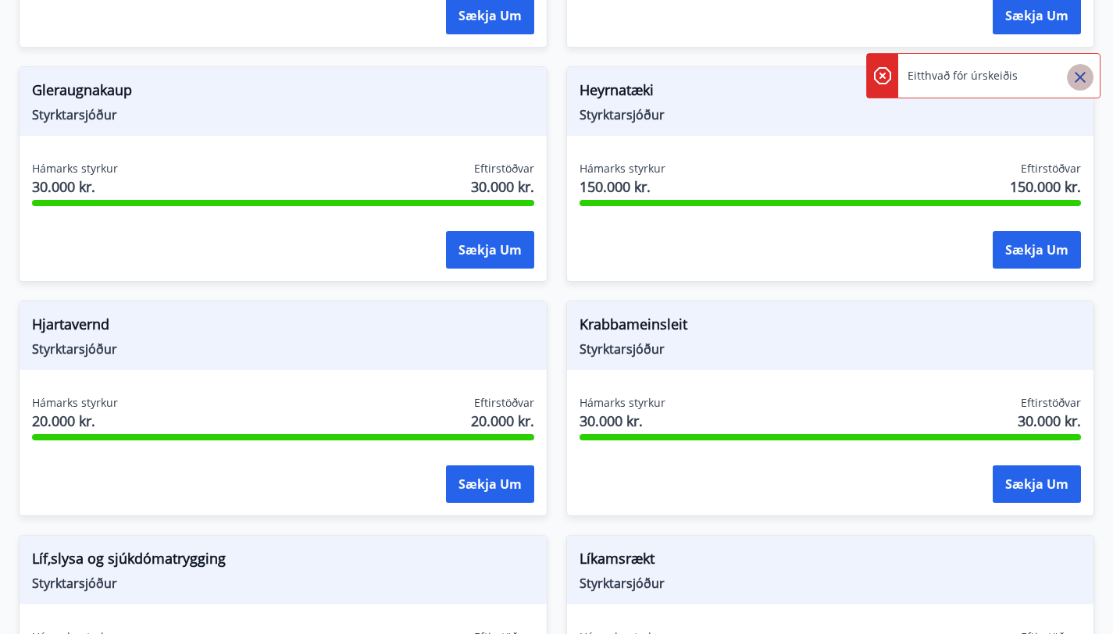
click at [1079, 76] on icon "Close" at bounding box center [1080, 77] width 11 height 11
